Goal: Task Accomplishment & Management: Complete application form

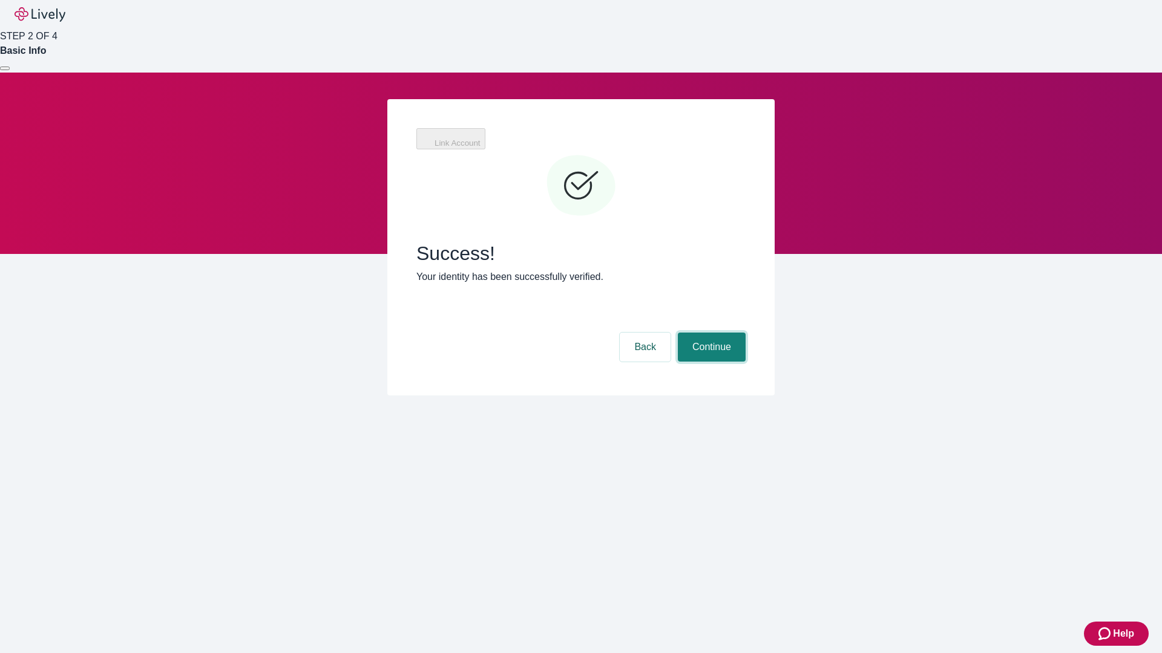
click at [710, 333] on button "Continue" at bounding box center [712, 347] width 68 height 29
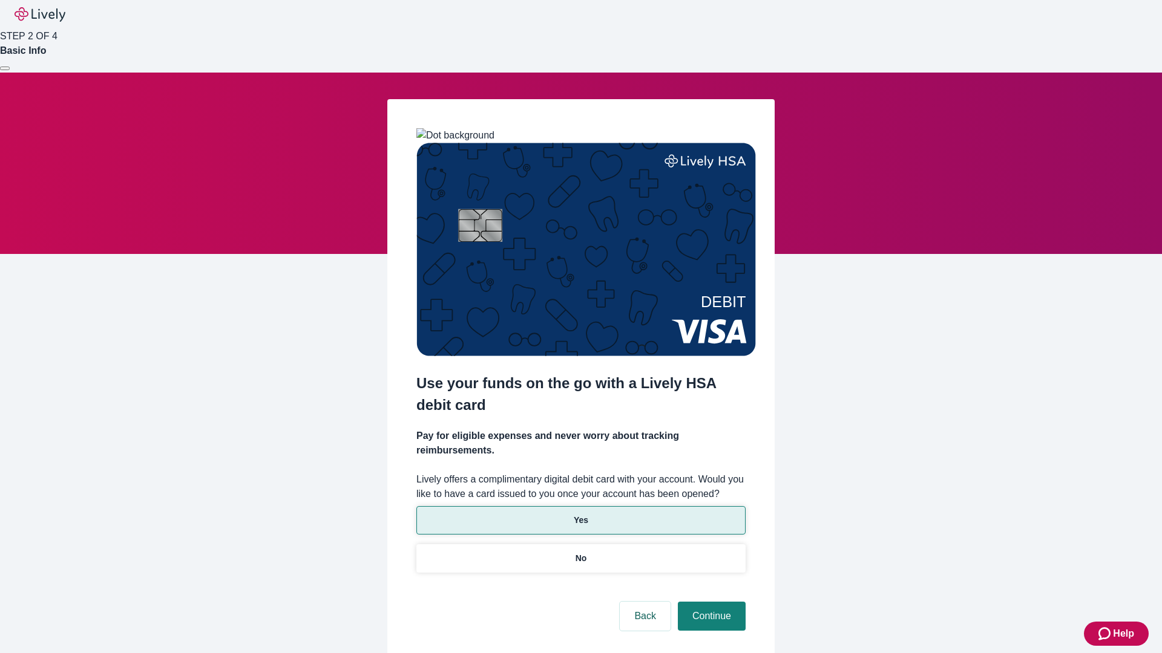
click at [580, 514] on p "Yes" at bounding box center [581, 520] width 15 height 13
click at [710, 602] on button "Continue" at bounding box center [712, 616] width 68 height 29
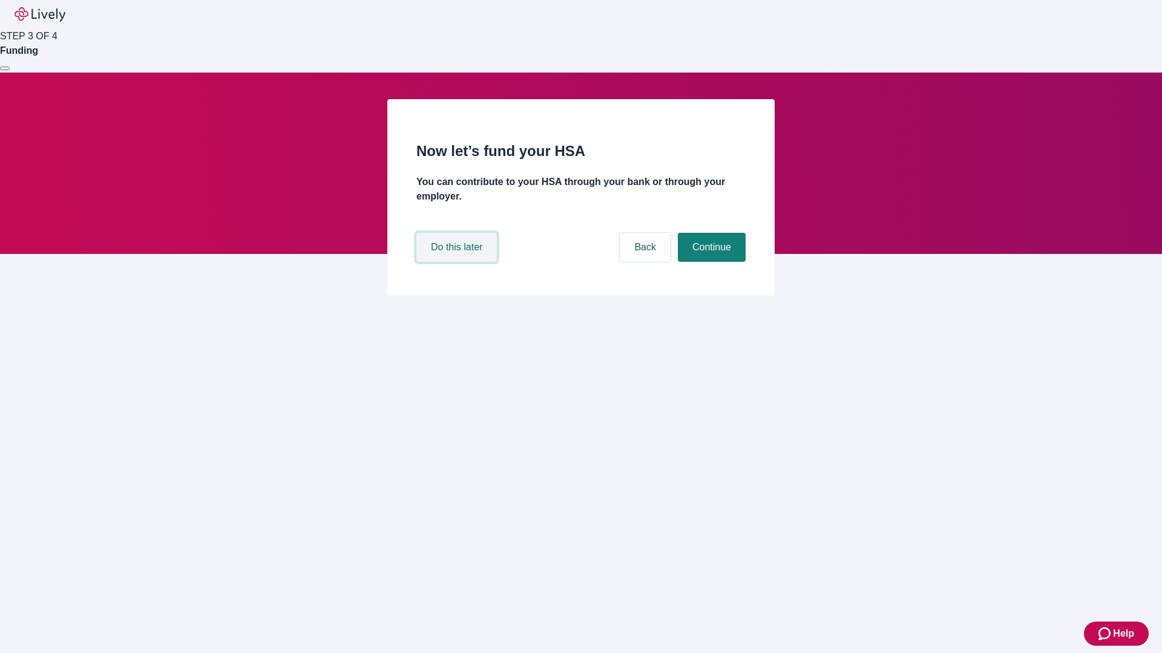
click at [458, 262] on button "Do this later" at bounding box center [456, 247] width 80 height 29
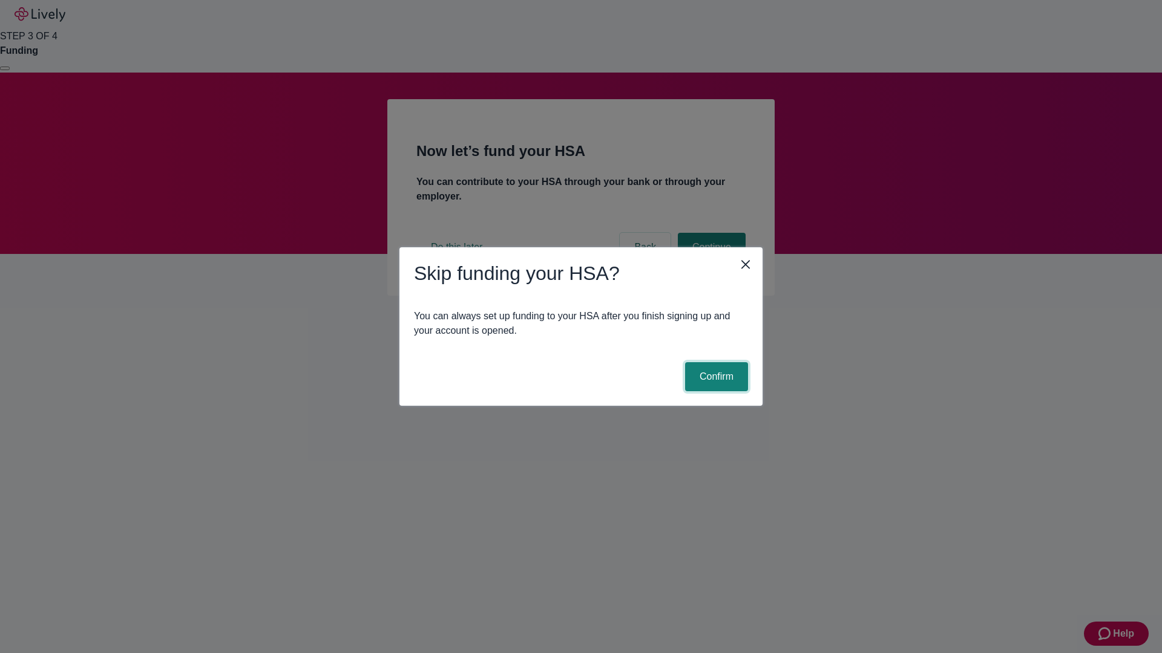
click at [715, 377] on button "Confirm" at bounding box center [716, 376] width 63 height 29
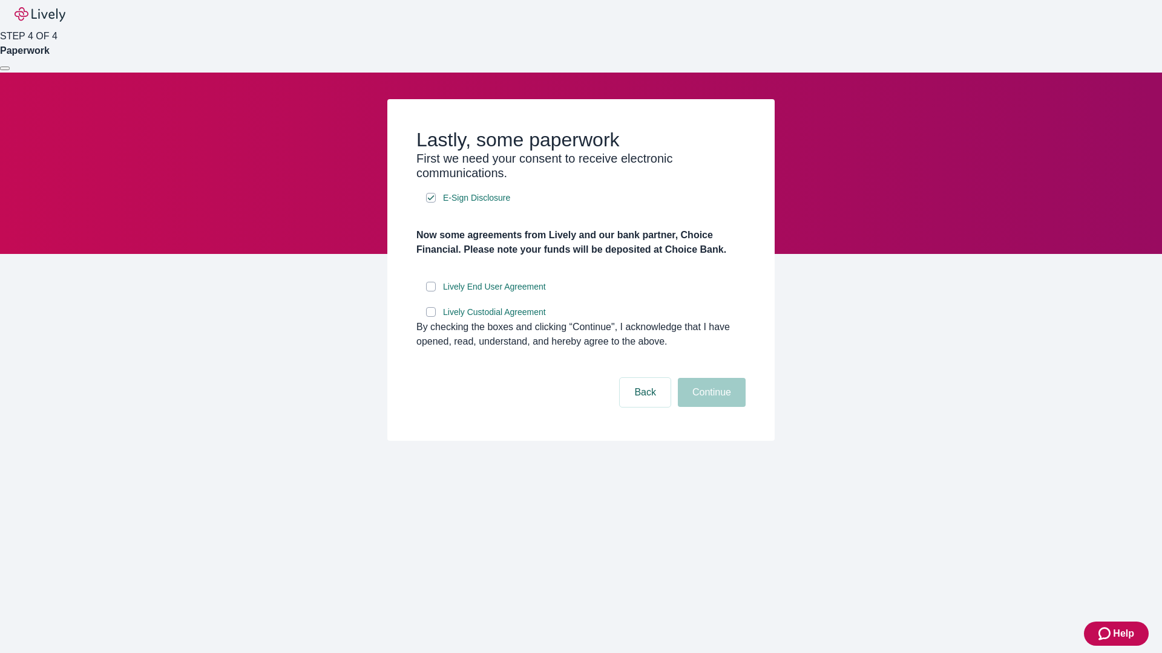
click at [431, 292] on input "Lively End User Agreement" at bounding box center [431, 287] width 10 height 10
checkbox input "true"
click at [431, 317] on input "Lively Custodial Agreement" at bounding box center [431, 312] width 10 height 10
checkbox input "true"
click at [710, 407] on button "Continue" at bounding box center [712, 392] width 68 height 29
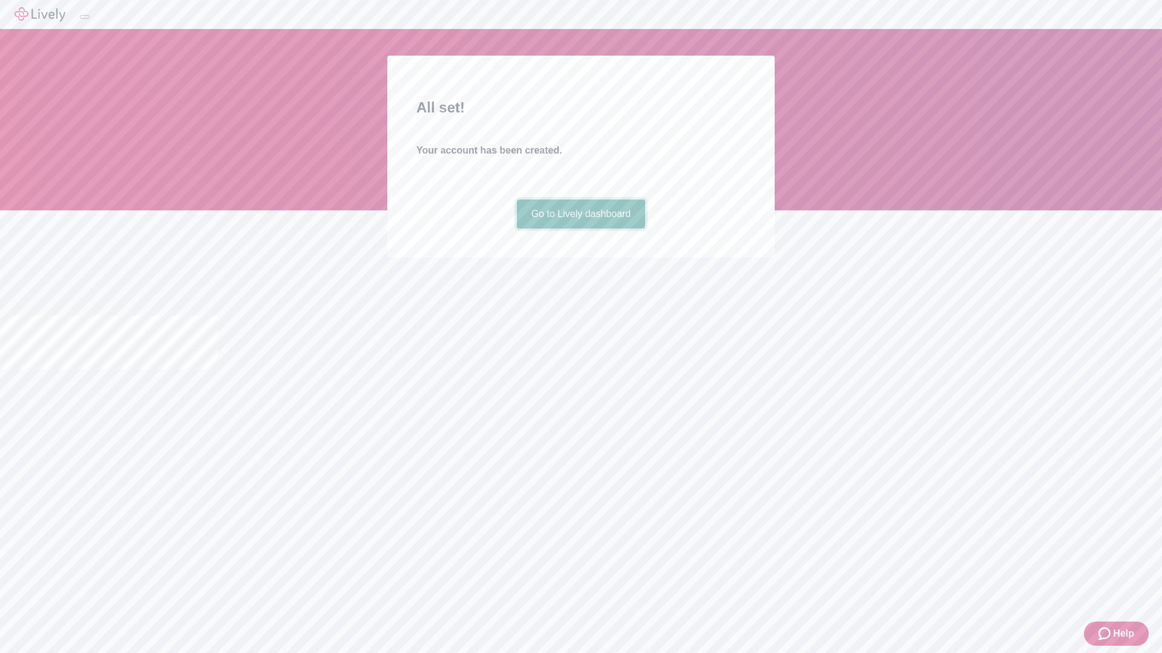
click at [580, 229] on link "Go to Lively dashboard" at bounding box center [581, 214] width 129 height 29
